Goal: Task Accomplishment & Management: Use online tool/utility

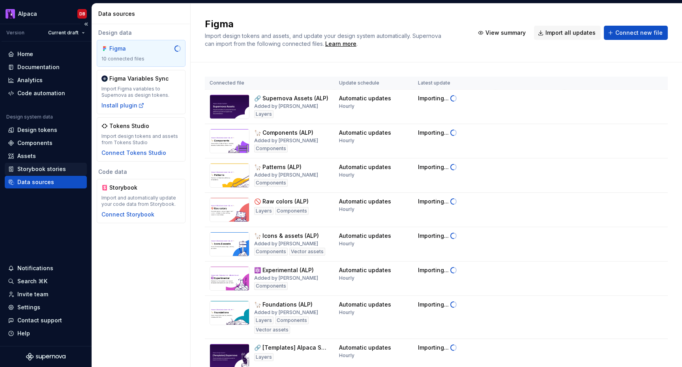
click at [48, 166] on div "Storybook stories" at bounding box center [41, 169] width 49 height 8
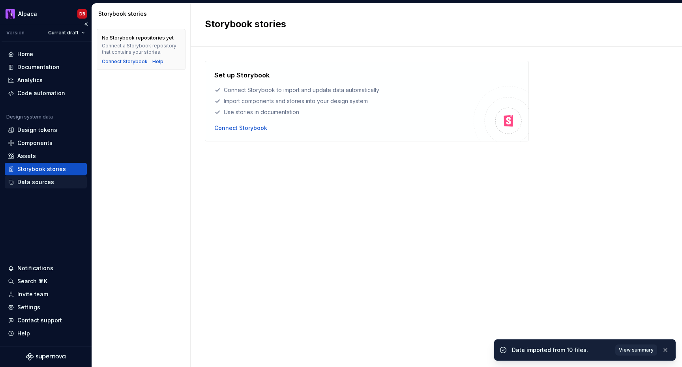
click at [41, 181] on div "Data sources" at bounding box center [35, 182] width 37 height 8
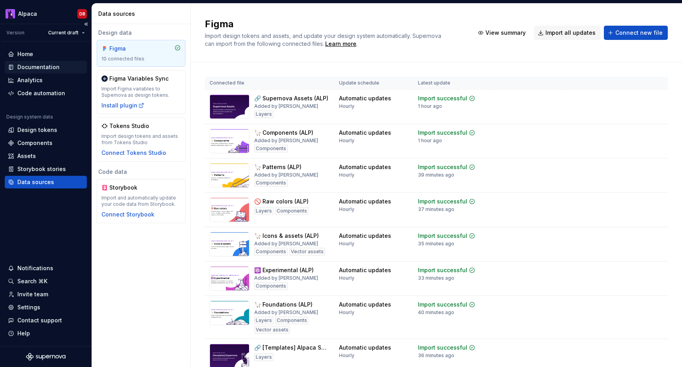
click at [51, 67] on div "Documentation" at bounding box center [38, 67] width 42 height 8
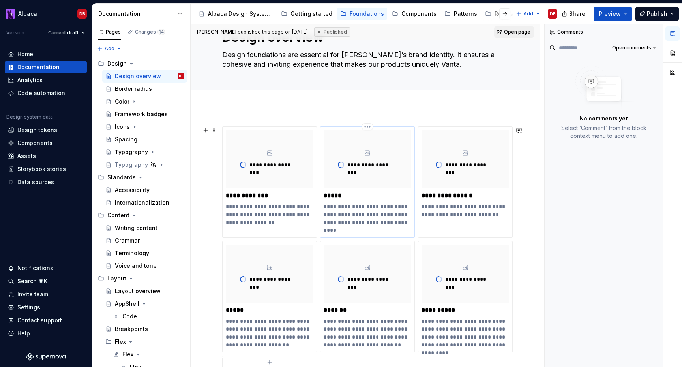
scroll to position [55, 0]
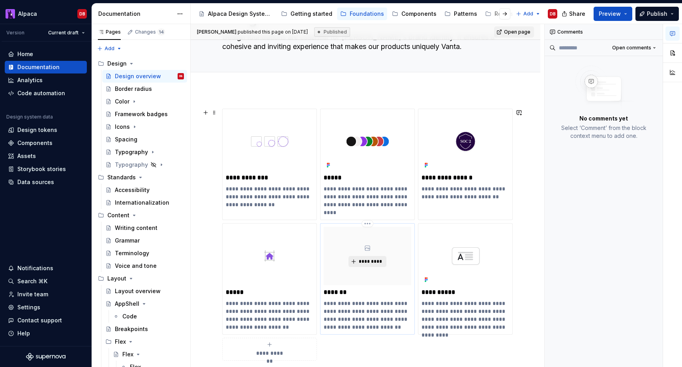
click at [367, 260] on span "*********" at bounding box center [370, 261] width 24 height 6
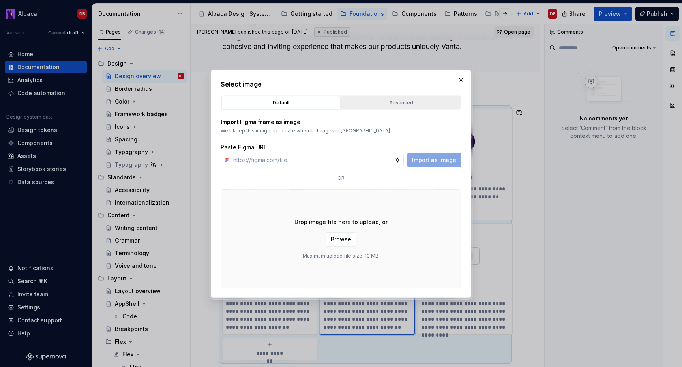
click at [431, 107] on button "Advanced" at bounding box center [400, 102] width 119 height 13
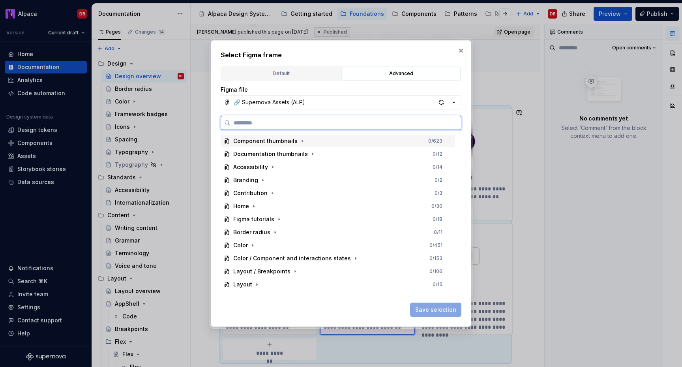
click at [283, 139] on div "Component thumbnails" at bounding box center [265, 141] width 64 height 8
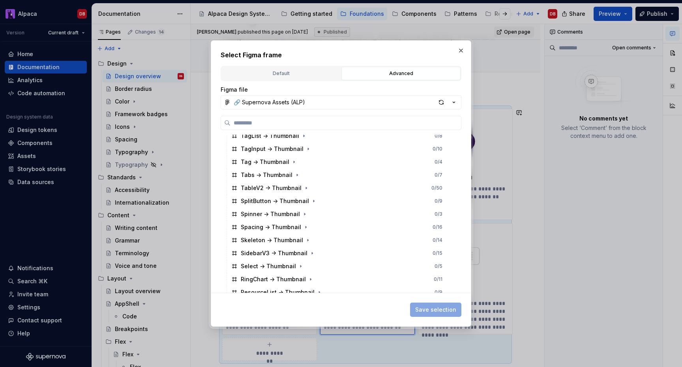
scroll to position [137, 0]
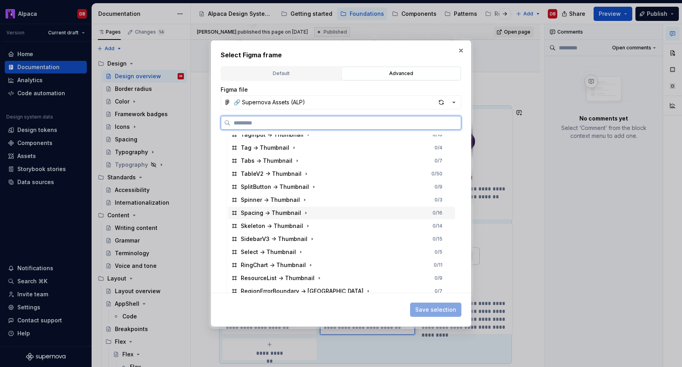
click at [278, 217] on div "Spacing -> Thumbnail 0 / 16" at bounding box center [341, 212] width 227 height 13
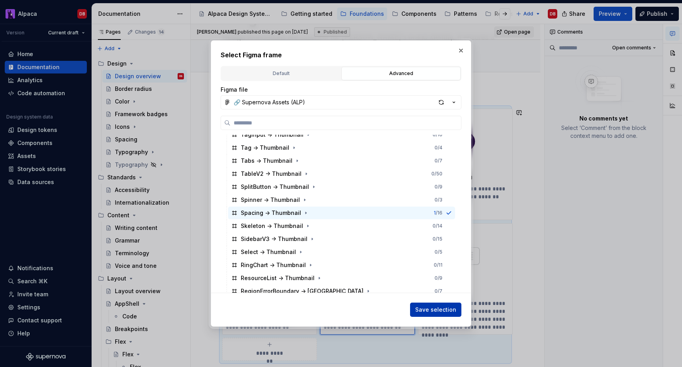
click at [442, 309] on span "Save selection" at bounding box center [435, 309] width 41 height 8
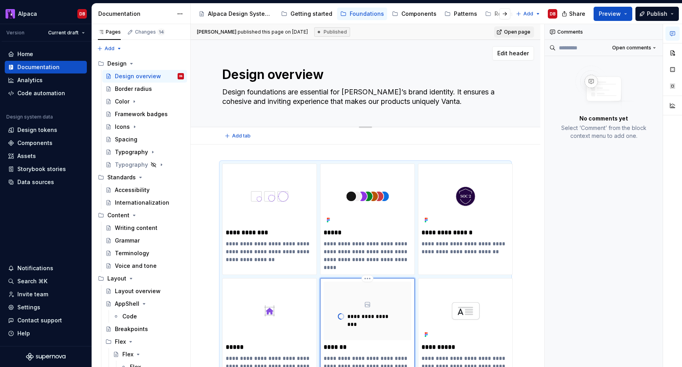
scroll to position [50, 0]
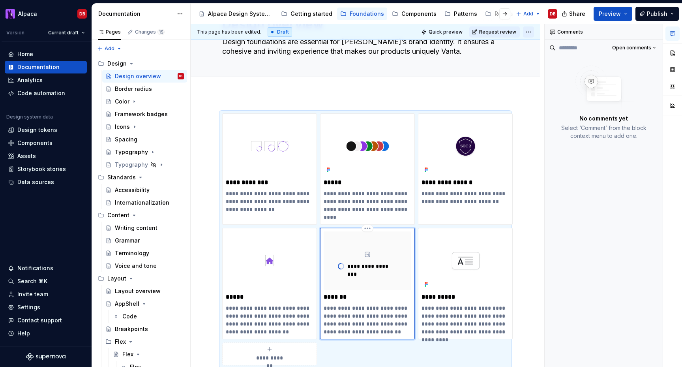
click at [533, 32] on html "Alpaca DB Version Current draft Home Documentation Analytics Code automation De…" at bounding box center [341, 183] width 682 height 367
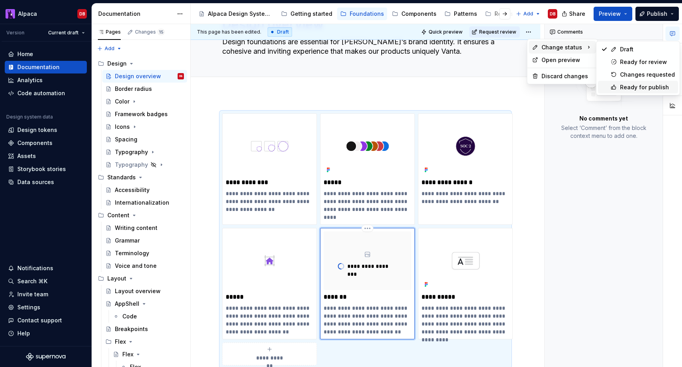
click at [612, 89] on icon at bounding box center [613, 87] width 4 height 4
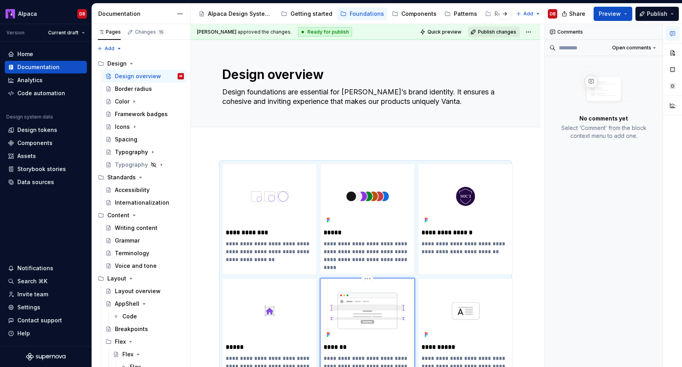
click at [498, 29] on span "Publish changes" at bounding box center [497, 32] width 38 height 6
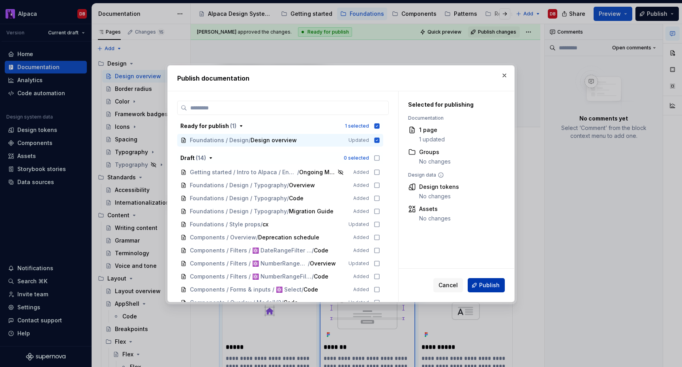
click at [484, 282] on span "Publish" at bounding box center [489, 285] width 21 height 8
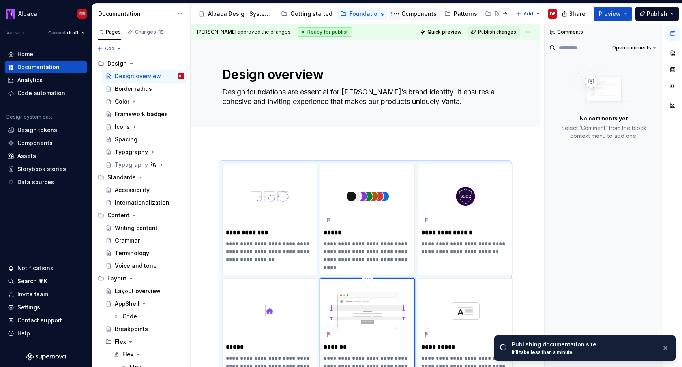
click at [408, 14] on div "Components" at bounding box center [418, 14] width 35 height 8
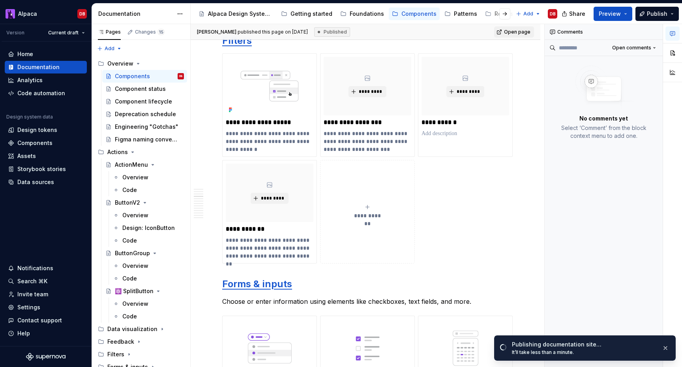
scroll to position [1051, 0]
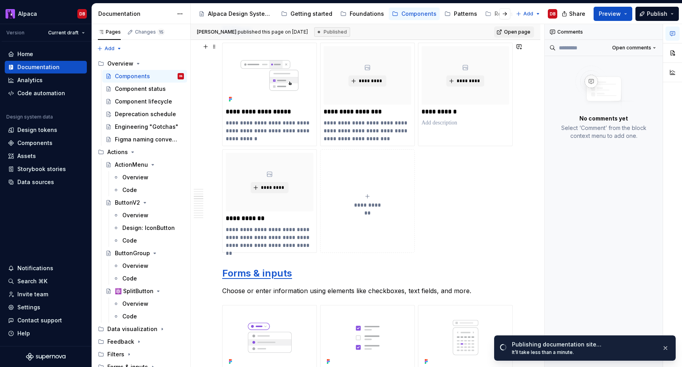
click at [361, 202] on span "**********" at bounding box center [367, 205] width 34 height 8
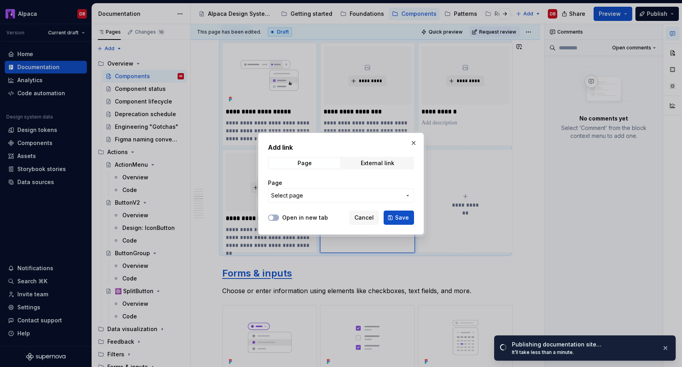
click at [324, 194] on span "Select page" at bounding box center [336, 195] width 130 height 8
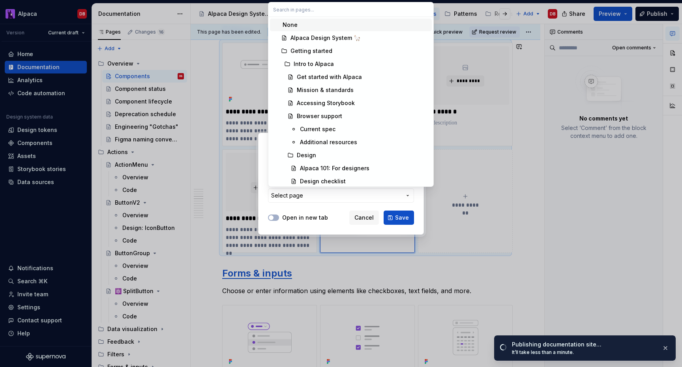
type textarea "*"
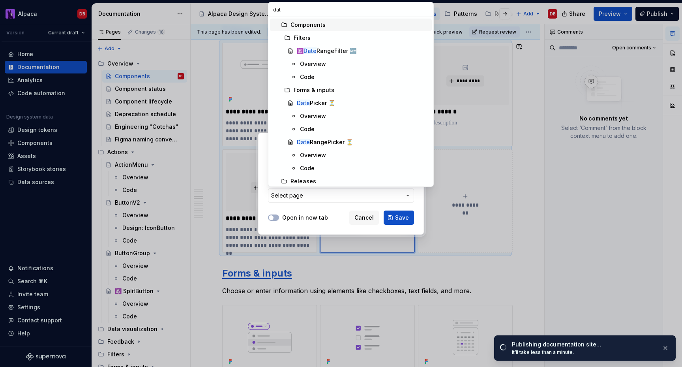
type input "date"
click at [344, 49] on div "⚛️ Date RangeFilter 🆕" at bounding box center [327, 51] width 60 height 8
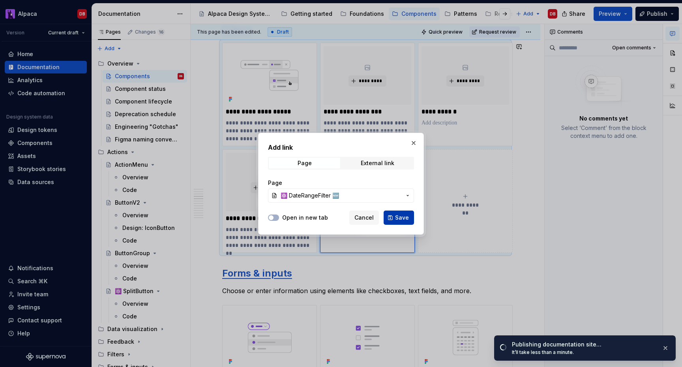
click at [400, 217] on span "Save" at bounding box center [402, 217] width 14 height 8
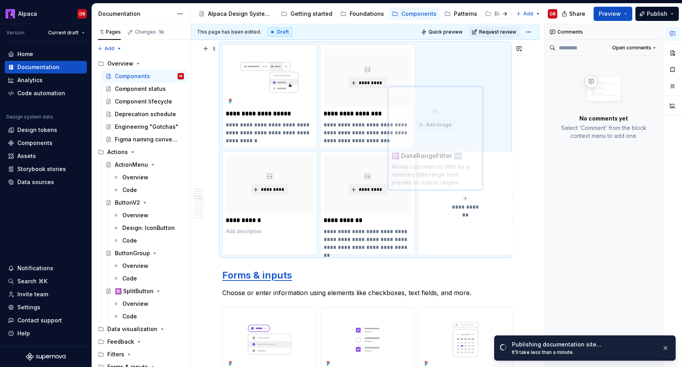
scroll to position [1047, 0]
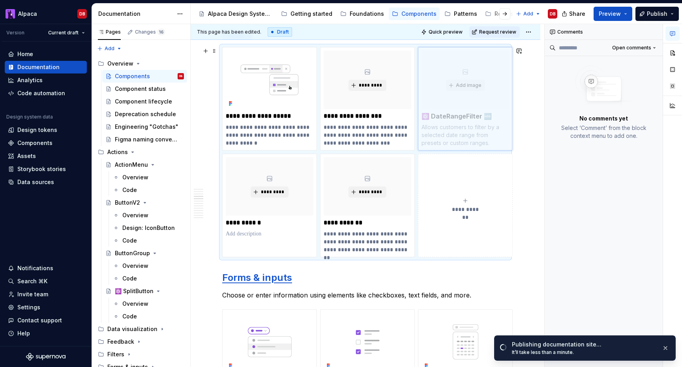
drag, startPoint x: 372, startPoint y: 152, endPoint x: 440, endPoint y: 88, distance: 93.5
click at [440, 88] on body "Alpaca DB Version Current draft Home Documentation Analytics Code automation De…" at bounding box center [341, 183] width 682 height 367
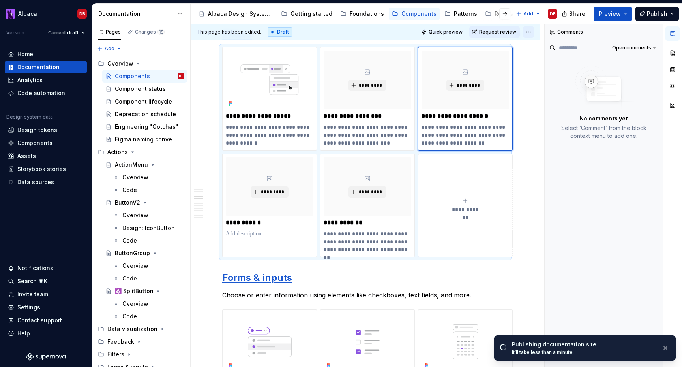
click at [533, 34] on html "Alpaca DB Version Current draft Home Documentation Analytics Code automation De…" at bounding box center [341, 183] width 682 height 367
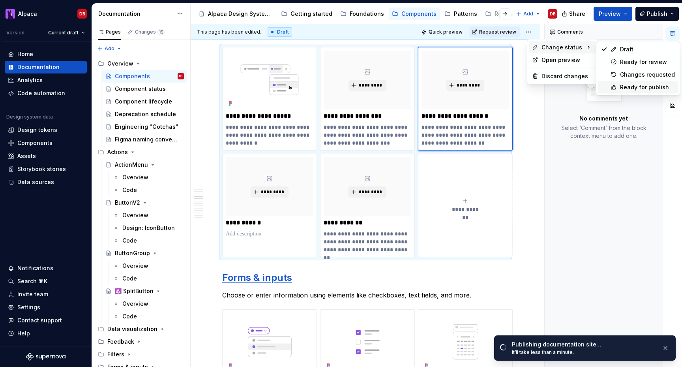
click at [621, 87] on div "Ready for publish" at bounding box center [647, 87] width 55 height 8
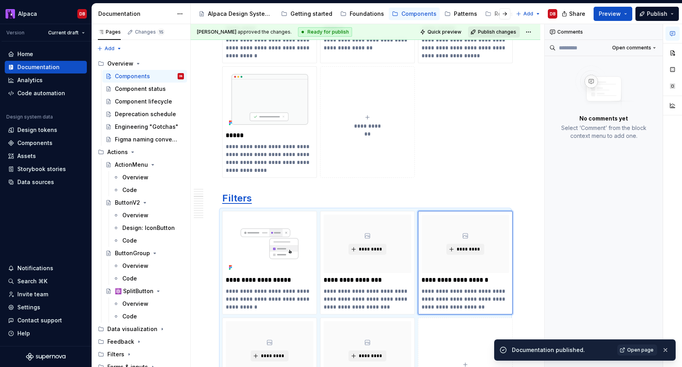
click at [501, 31] on span "Publish changes" at bounding box center [497, 32] width 38 height 6
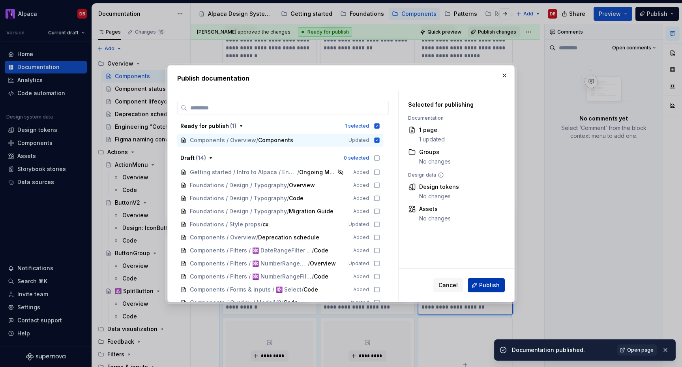
click at [492, 283] on span "Publish" at bounding box center [489, 285] width 21 height 8
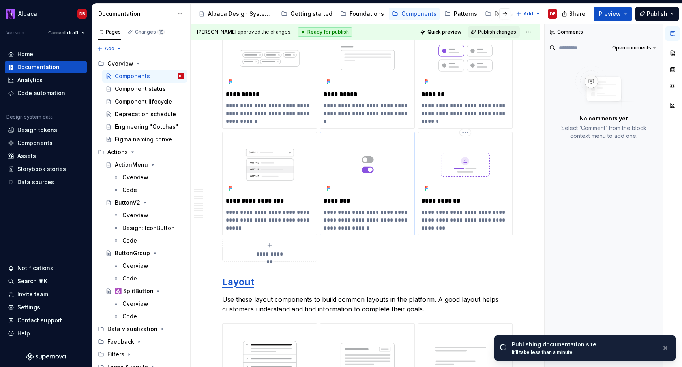
scroll to position [1658, 0]
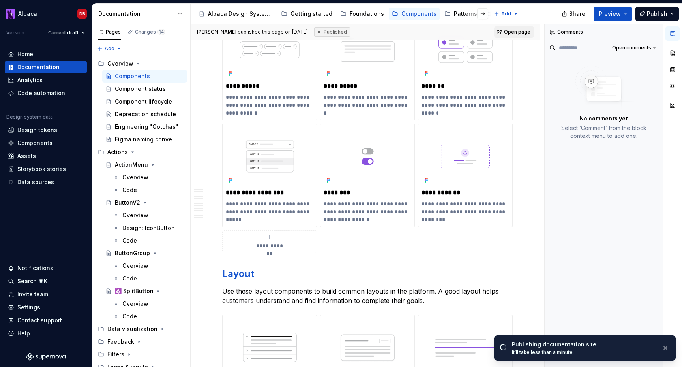
type textarea "*"
